Goal: Task Accomplishment & Management: Manage account settings

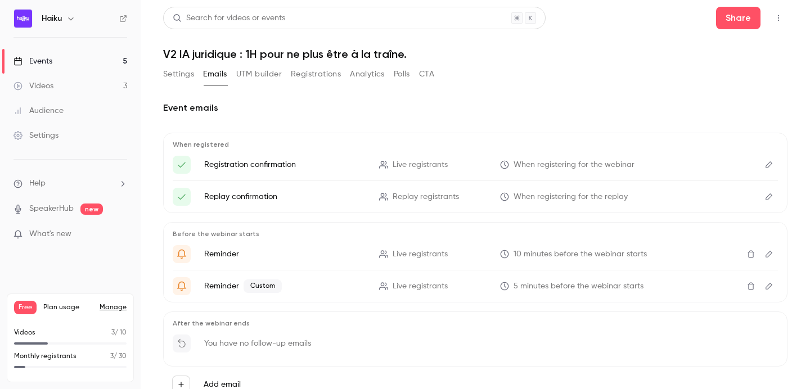
scroll to position [36, 0]
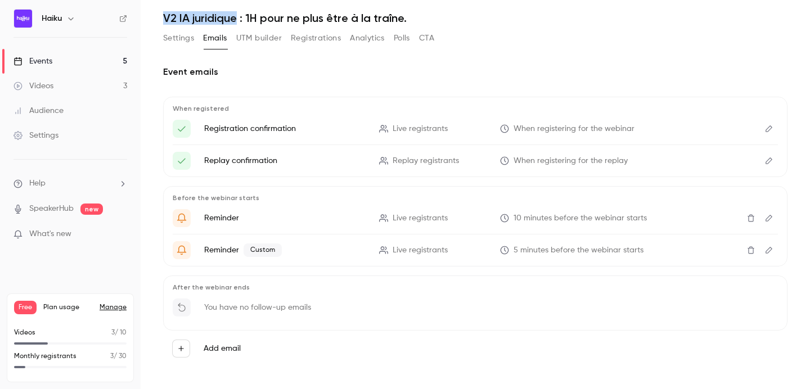
drag, startPoint x: 165, startPoint y: 19, endPoint x: 236, endPoint y: 19, distance: 71.4
click at [236, 19] on h1 "V2 IA juridique : 1H pour ne plus être à la traîne." at bounding box center [475, 17] width 624 height 13
copy h1 "V2 IA juridique"
drag, startPoint x: 179, startPoint y: 19, endPoint x: 209, endPoint y: 1, distance: 34.5
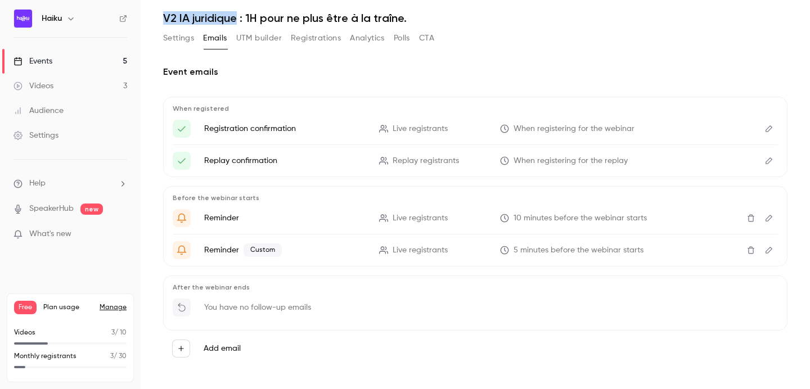
click at [57, 61] on link "Events 5" at bounding box center [70, 61] width 141 height 25
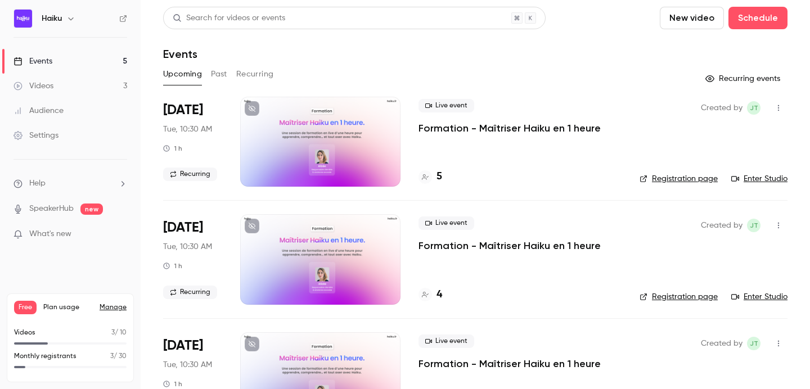
click at [220, 74] on button "Past" at bounding box center [219, 74] width 16 height 18
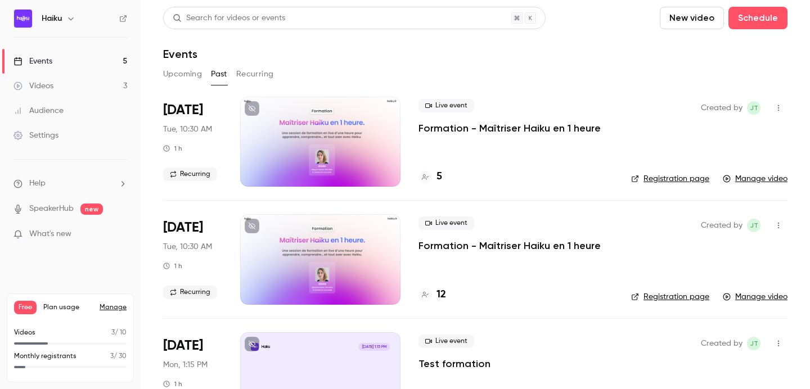
click at [183, 75] on button "Upcoming" at bounding box center [182, 74] width 39 height 18
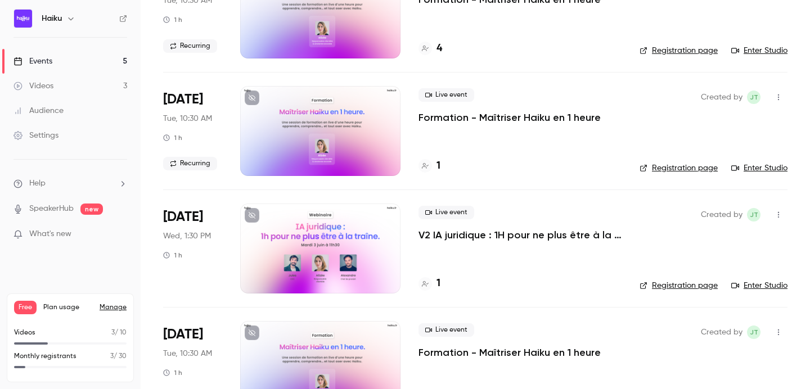
scroll to position [288, 0]
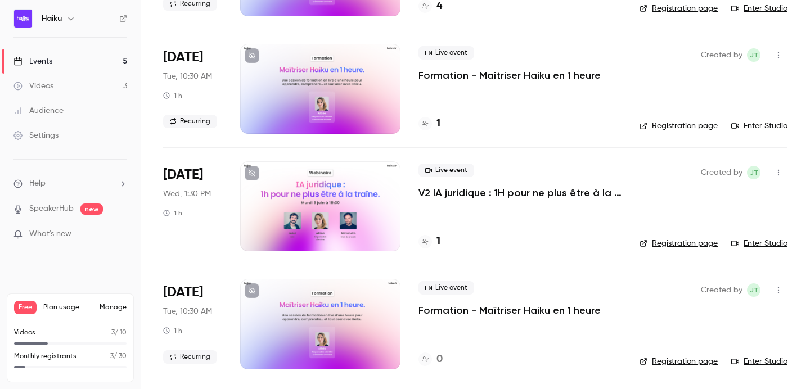
click at [361, 187] on div at bounding box center [320, 206] width 160 height 90
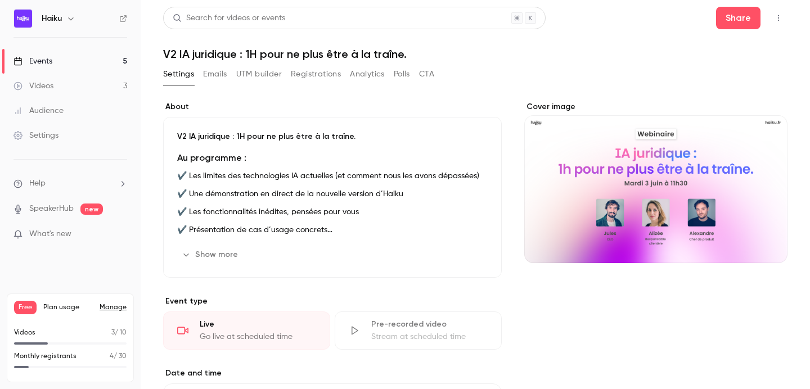
click at [297, 79] on button "Registrations" at bounding box center [316, 74] width 50 height 18
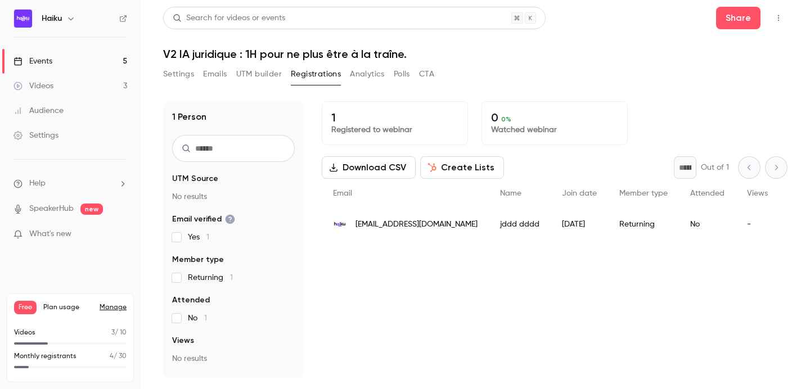
click at [264, 79] on button "UTM builder" at bounding box center [259, 74] width 46 height 18
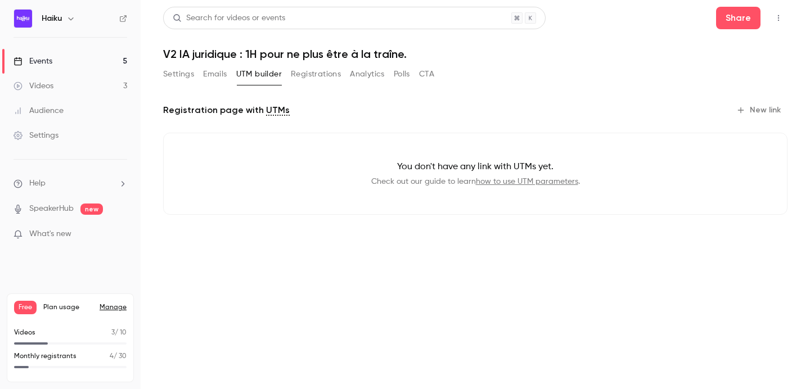
click at [216, 74] on button "Emails" at bounding box center [215, 74] width 24 height 18
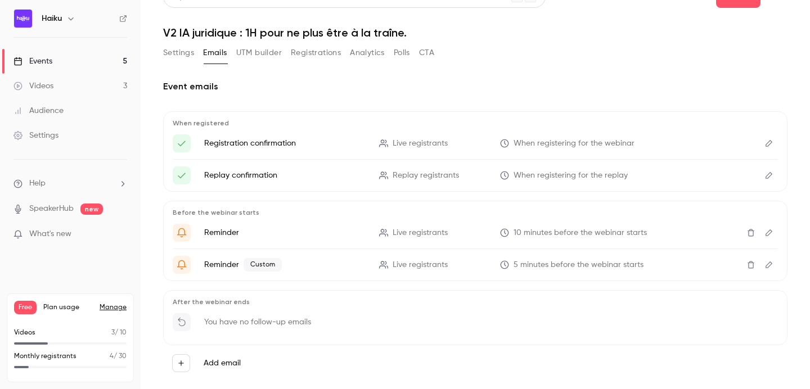
scroll to position [43, 0]
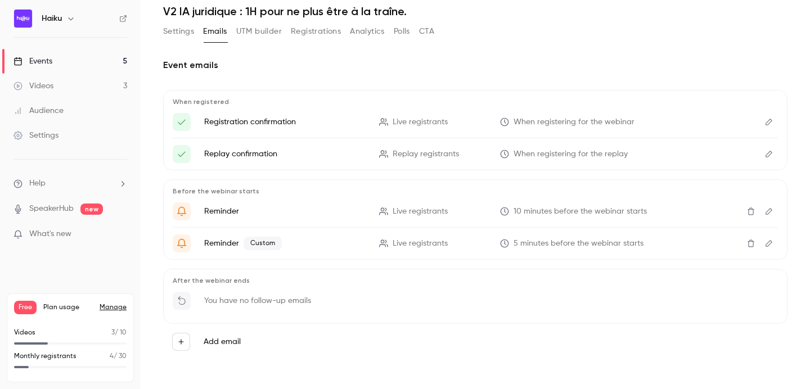
click at [769, 214] on icon "Edit" at bounding box center [768, 211] width 9 height 8
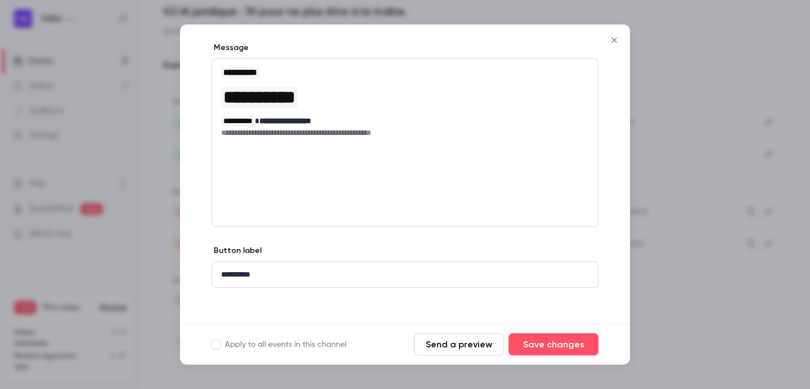
scroll to position [174, 0]
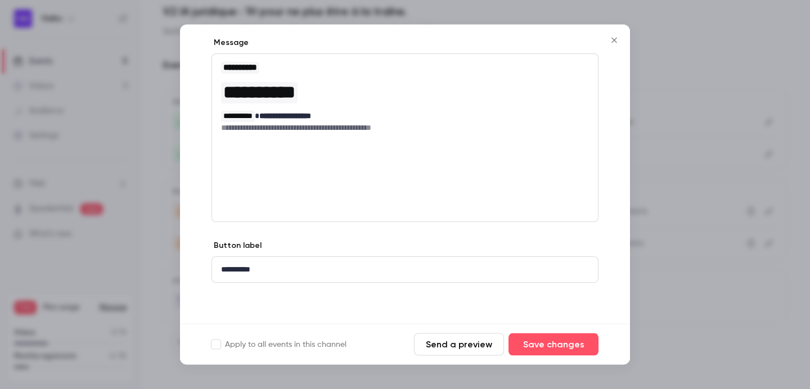
click at [360, 273] on p "**********" at bounding box center [405, 270] width 368 height 12
click at [613, 29] on button "Close" at bounding box center [614, 40] width 22 height 22
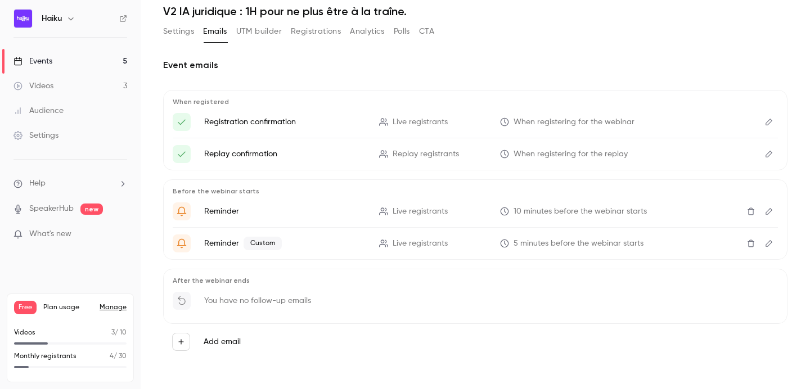
click at [769, 125] on icon "Edit" at bounding box center [768, 122] width 9 height 8
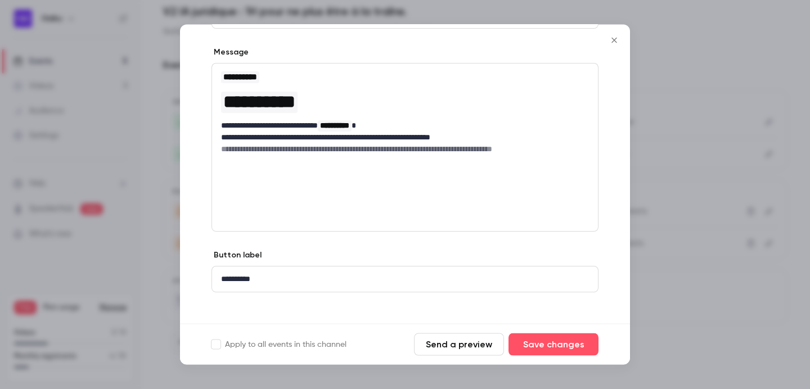
scroll to position [115, 0]
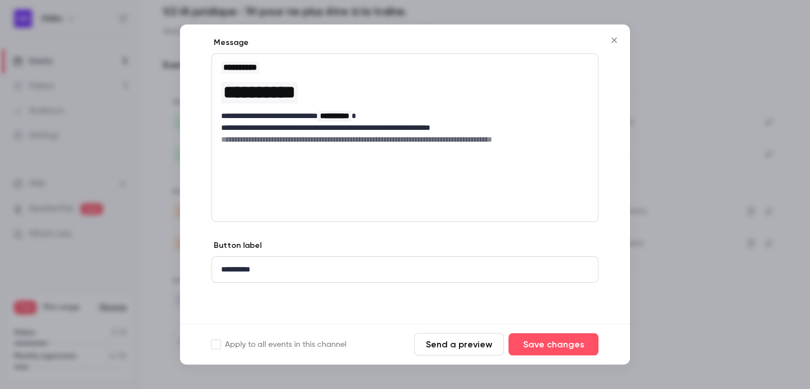
click at [279, 270] on p "**********" at bounding box center [405, 270] width 368 height 12
drag, startPoint x: 552, startPoint y: 247, endPoint x: 536, endPoint y: 247, distance: 15.7
click at [536, 247] on span "Type { for variables" at bounding box center [562, 247] width 71 height 13
click at [457, 269] on p "**********" at bounding box center [405, 270] width 368 height 12
click at [294, 276] on div "**********" at bounding box center [405, 270] width 386 height 25
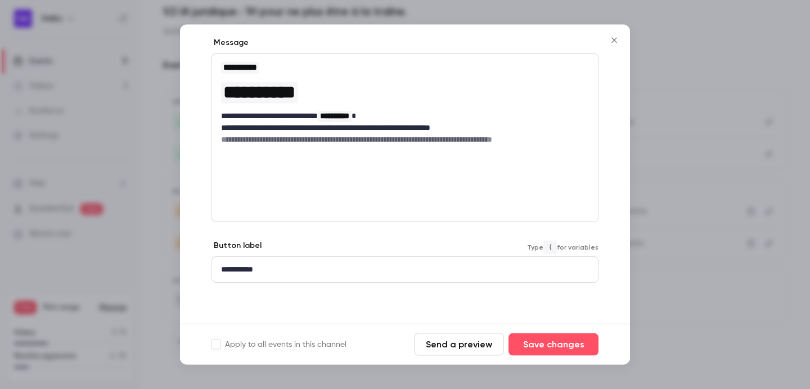
click at [294, 276] on div "**********" at bounding box center [405, 270] width 386 height 25
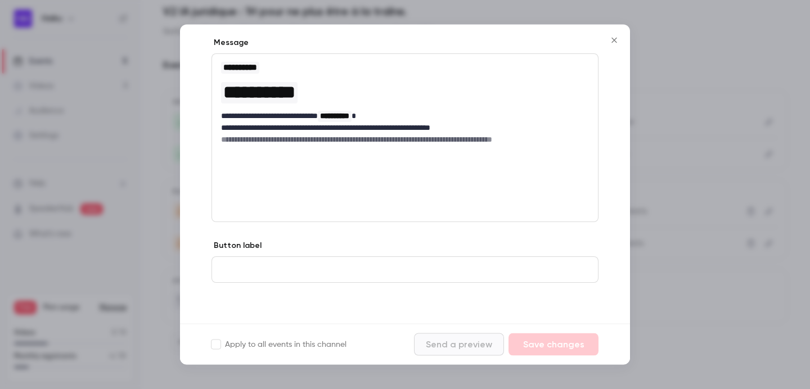
click at [612, 40] on icon "Close" at bounding box center [613, 40] width 13 height 9
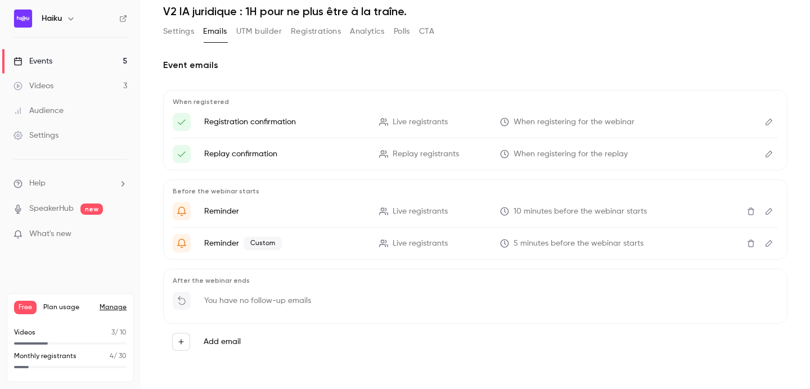
scroll to position [0, 0]
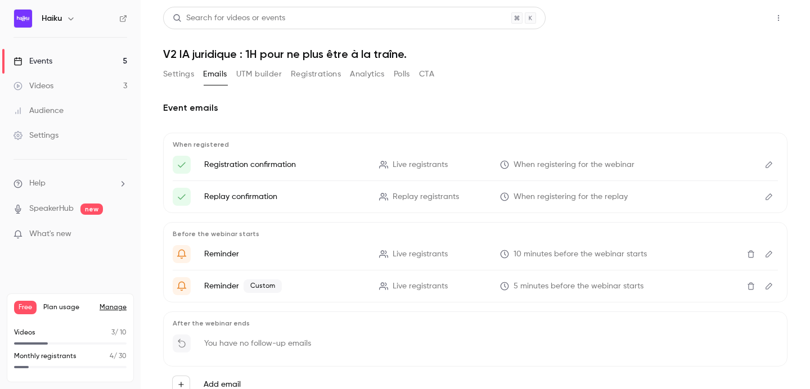
click at [742, 24] on button "Share" at bounding box center [738, 18] width 44 height 22
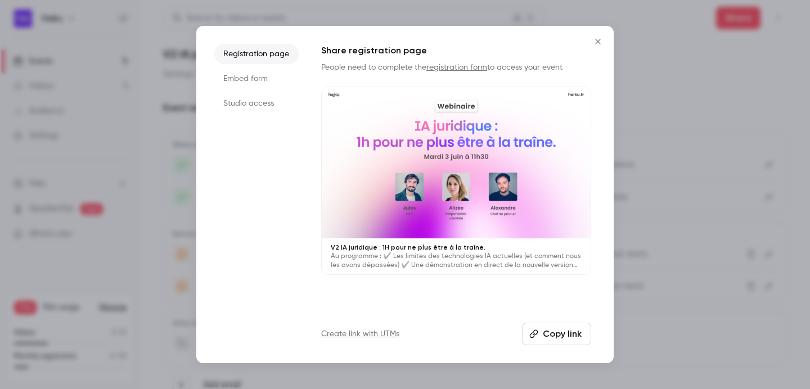
click at [229, 73] on li "Embed form" at bounding box center [256, 79] width 84 height 20
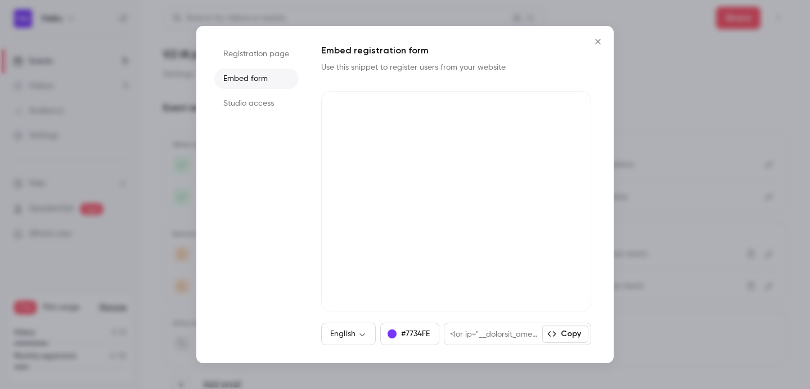
click at [593, 45] on icon "Close" at bounding box center [597, 41] width 13 height 9
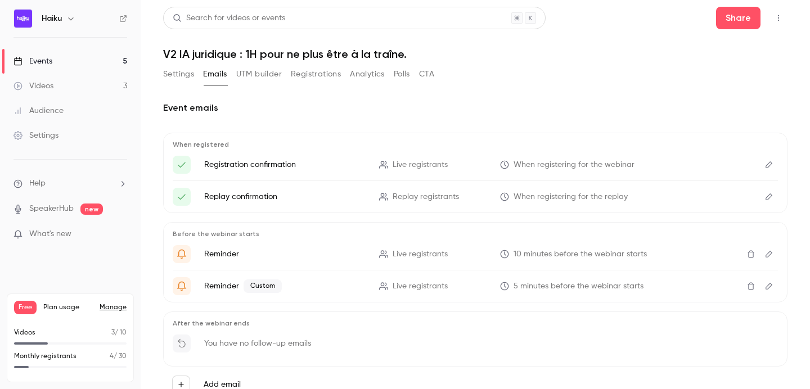
click at [169, 71] on button "Settings" at bounding box center [178, 74] width 31 height 18
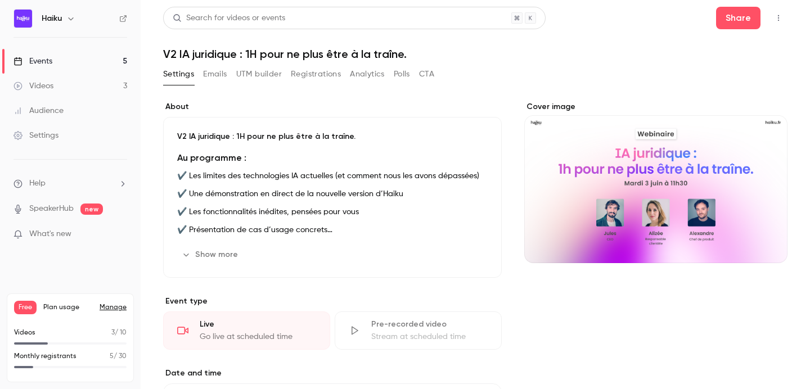
click at [300, 73] on button "Registrations" at bounding box center [316, 74] width 50 height 18
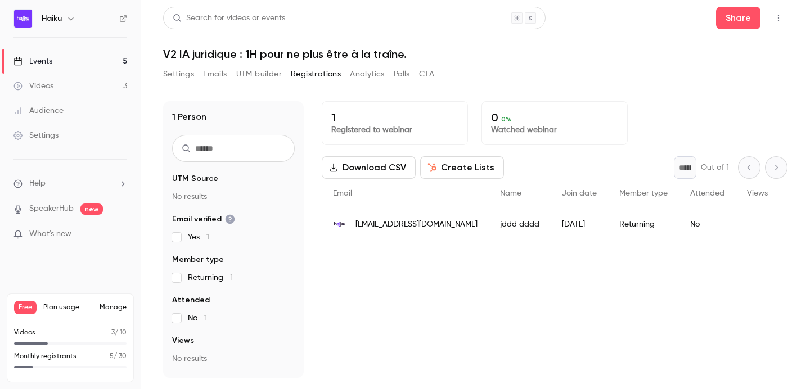
scroll to position [10, 0]
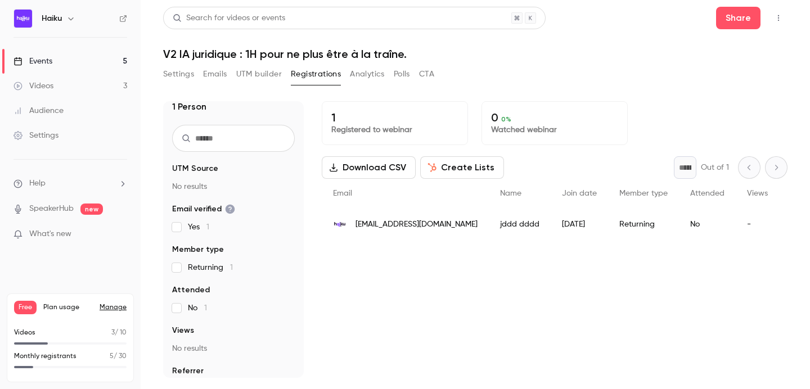
click at [83, 59] on link "Events 5" at bounding box center [70, 61] width 141 height 25
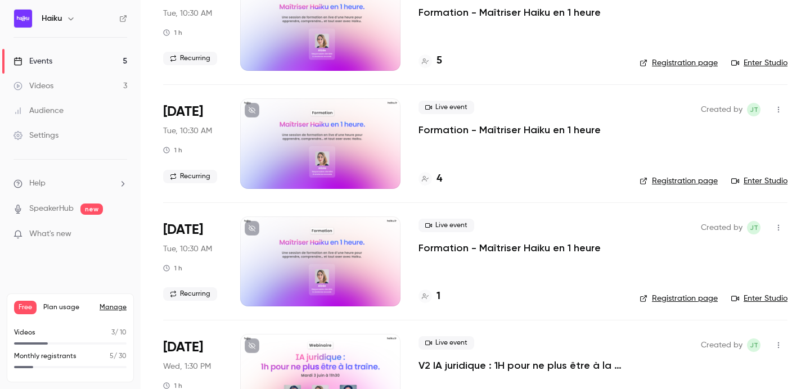
scroll to position [271, 0]
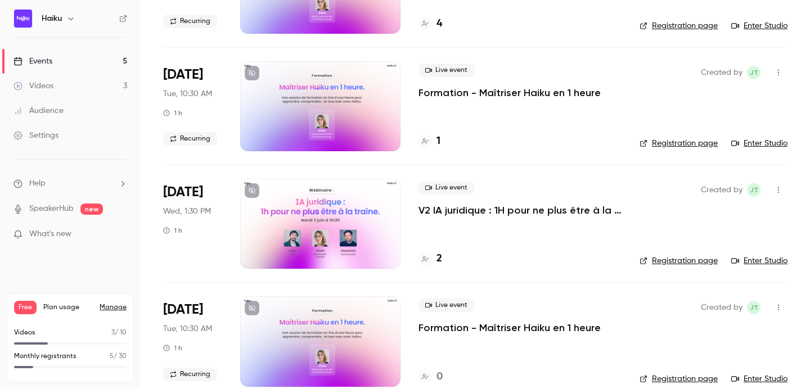
click at [324, 210] on div at bounding box center [320, 224] width 160 height 90
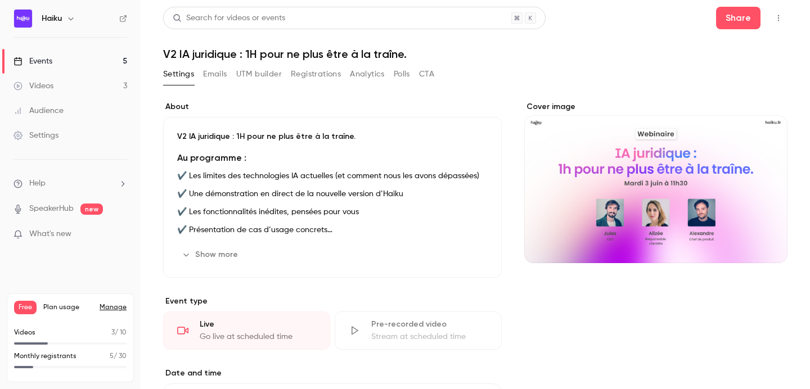
click at [202, 75] on div "Settings Emails UTM builder Registrations Analytics Polls CTA" at bounding box center [298, 74] width 271 height 18
click at [232, 76] on div "Settings Emails UTM builder Registrations Analytics Polls CTA" at bounding box center [298, 74] width 271 height 18
click at [261, 76] on button "UTM builder" at bounding box center [259, 74] width 46 height 18
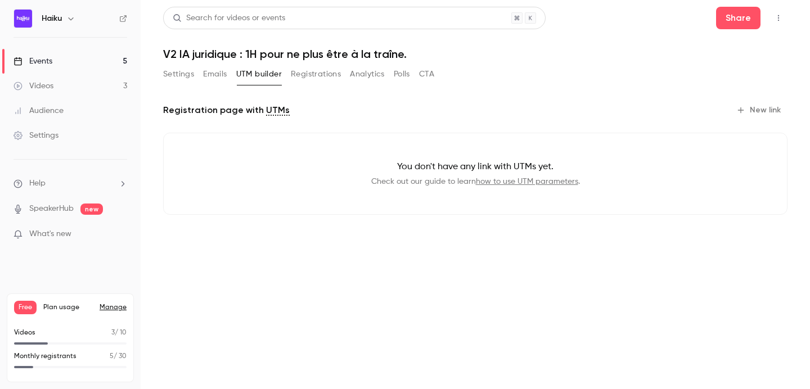
click at [305, 76] on button "Registrations" at bounding box center [316, 74] width 50 height 18
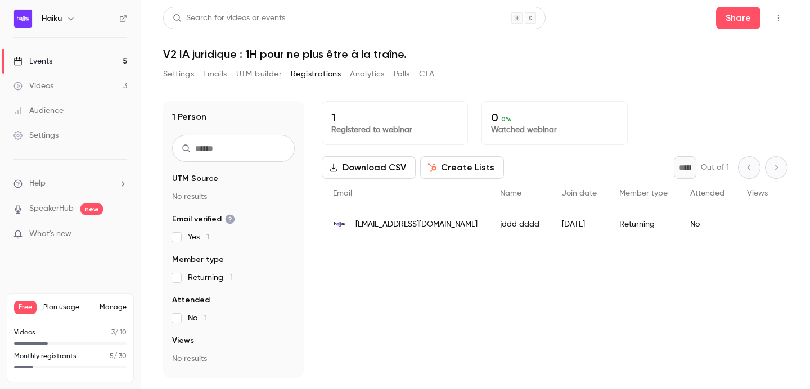
click at [363, 78] on button "Analytics" at bounding box center [367, 74] width 35 height 18
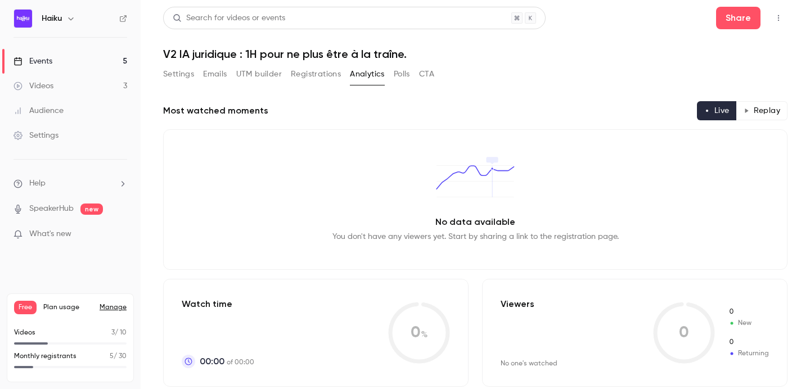
click at [782, 22] on button "button" at bounding box center [778, 18] width 18 height 18
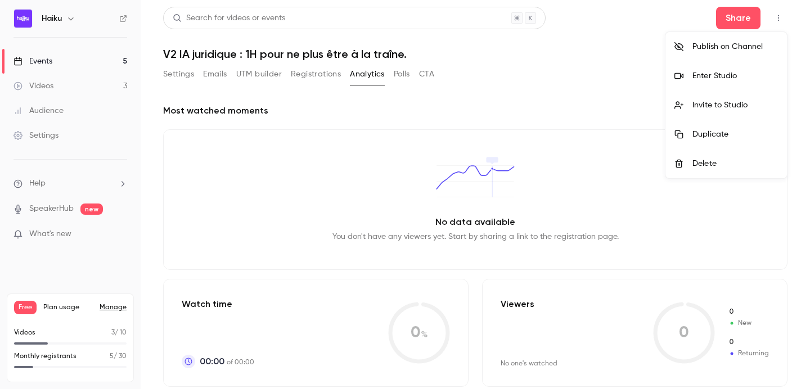
click at [619, 99] on div at bounding box center [405, 194] width 810 height 389
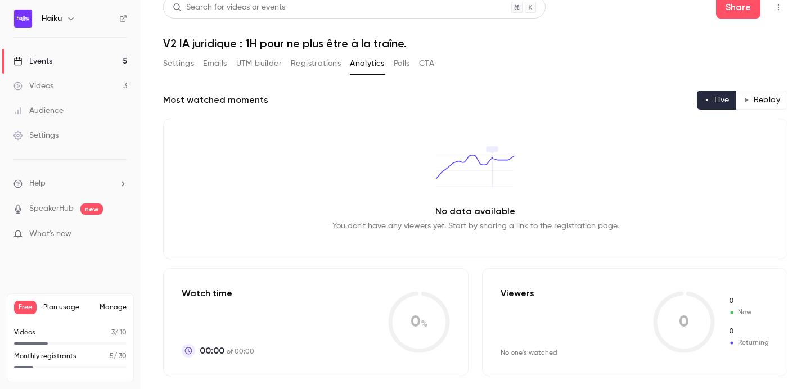
scroll to position [4, 0]
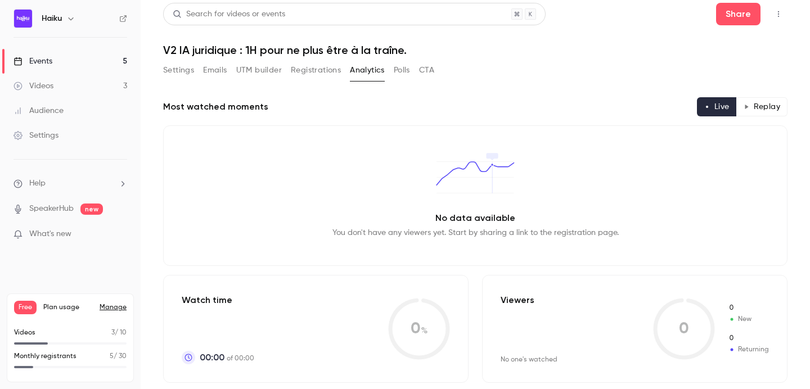
click at [48, 130] on div "Settings" at bounding box center [35, 135] width 45 height 11
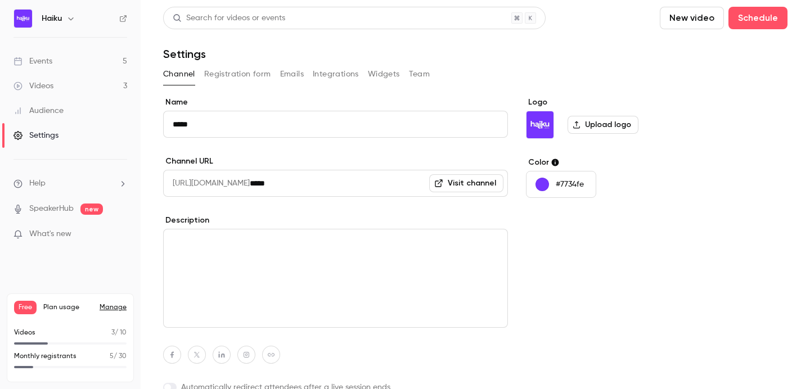
click at [217, 76] on button "Registration form" at bounding box center [237, 74] width 67 height 18
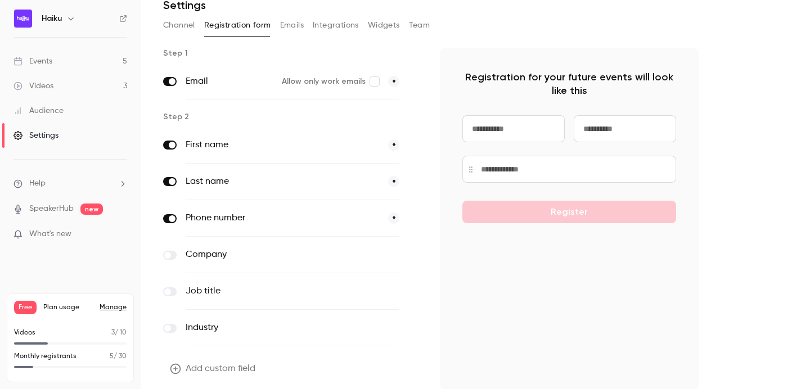
scroll to position [40, 0]
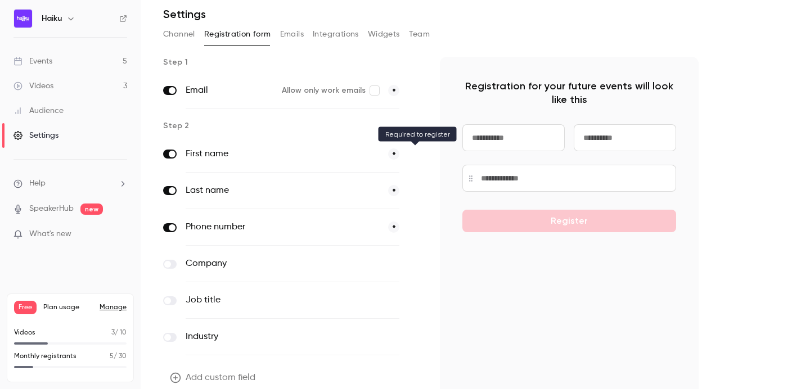
click at [417, 154] on span at bounding box center [414, 154] width 13 height 14
click at [412, 156] on span at bounding box center [414, 154] width 13 height 14
click at [418, 155] on span at bounding box center [414, 154] width 13 height 14
click at [417, 155] on span at bounding box center [414, 154] width 13 height 14
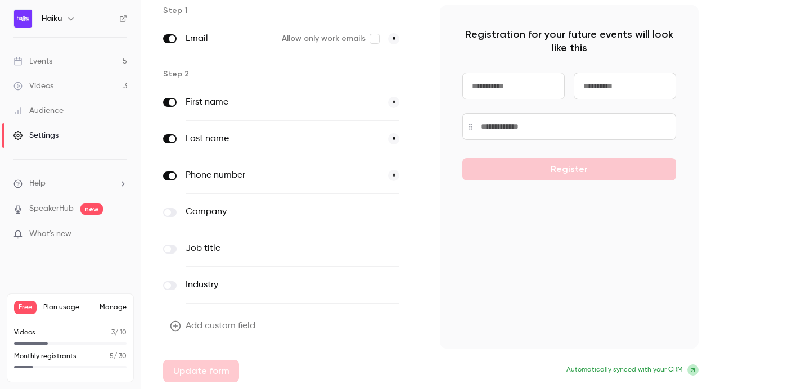
scroll to position [0, 0]
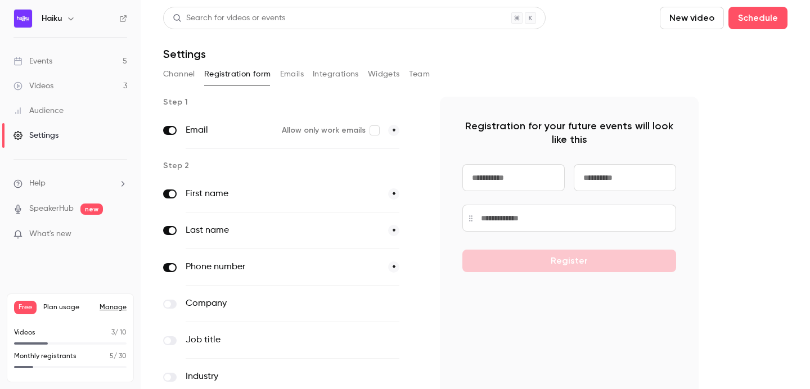
click at [41, 60] on div "Events" at bounding box center [32, 61] width 39 height 11
